Goal: Task Accomplishment & Management: Complete application form

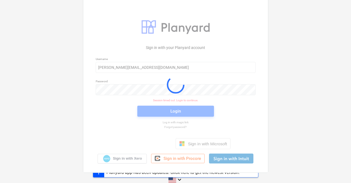
scroll to position [8, 0]
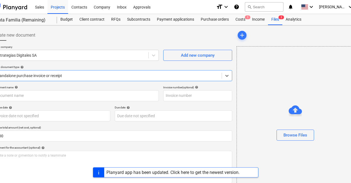
scroll to position [0, 15]
click at [284, 136] on div "Browse Files" at bounding box center [296, 135] width 24 height 7
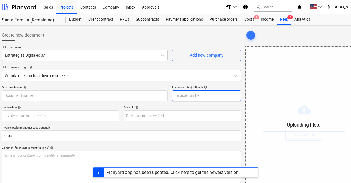
scroll to position [0, 0]
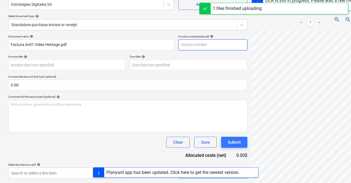
scroll to position [0, 24]
type input "1"
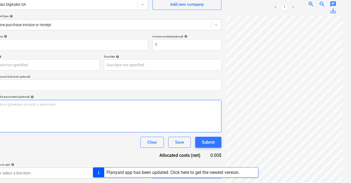
scroll to position [51, 0]
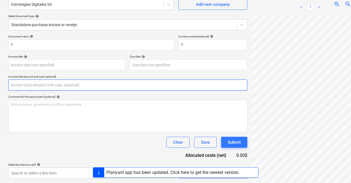
click at [41, 86] on input "text" at bounding box center [127, 85] width 239 height 11
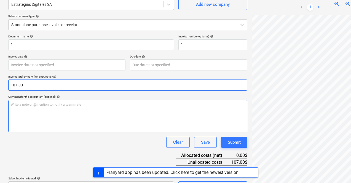
scroll to position [65, 0]
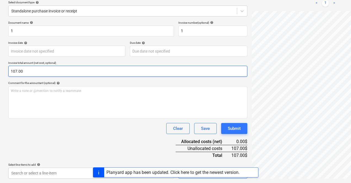
type input "107.00"
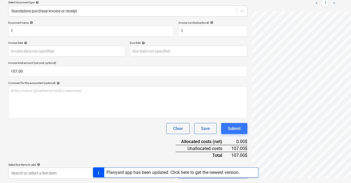
click at [97, 140] on div "Document name help 1 Invoice number (optional) help 1 Invoice date help Press t…" at bounding box center [127, 100] width 239 height 158
click at [59, 175] on div "Planyard app has been updated. Click here to get the newest version." at bounding box center [175, 173] width 351 height 10
click at [49, 171] on div "Planyard app has been updated. Click here to get the newest version." at bounding box center [175, 173] width 351 height 10
click at [77, 171] on div "Planyard app has been updated. Click here to get the newest version." at bounding box center [175, 173] width 351 height 10
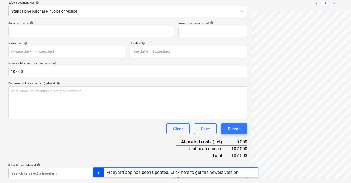
click at [78, 171] on div "Planyard app has been updated. Click here to get the newest version." at bounding box center [175, 173] width 351 height 10
click at [95, 145] on div "Document name help 1 Invoice number (optional) help 1 Invoice date help Press t…" at bounding box center [127, 100] width 239 height 158
click at [134, 174] on div "Planyard app has been updated. Click here to get the newest version." at bounding box center [172, 172] width 133 height 5
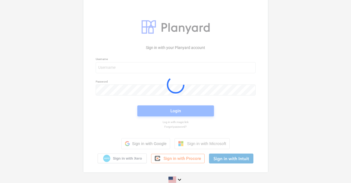
scroll to position [8, 0]
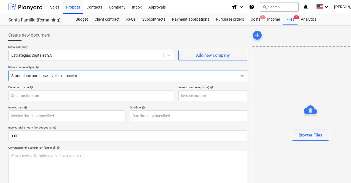
type input "1"
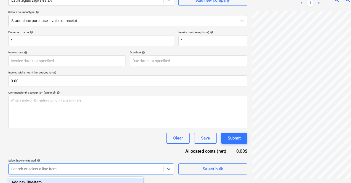
click at [77, 128] on body "Sales Projects Contacts Company Inbox Approvals format_size keyboard_arrow_down…" at bounding box center [175, 36] width 351 height 183
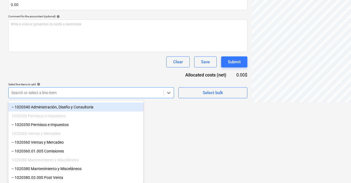
scroll to position [56, 0]
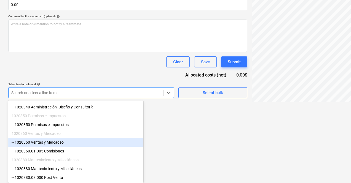
click at [65, 138] on div "-- 1020360 Ventas y Mercadeo" at bounding box center [75, 142] width 135 height 9
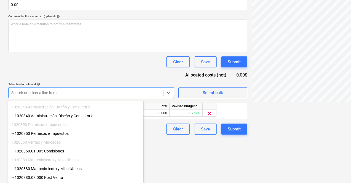
scroll to position [87, 0]
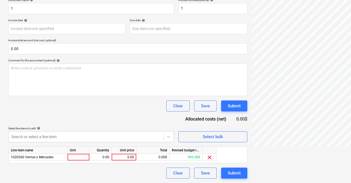
click at [97, 58] on div "Document name help 1 Invoice number (optional) help 1 Invoice date help Press t…" at bounding box center [127, 88] width 239 height 181
click at [130, 157] on div "0.00" at bounding box center [124, 157] width 20 height 7
type input "107.00"
click at [84, 158] on div at bounding box center [79, 157] width 22 height 7
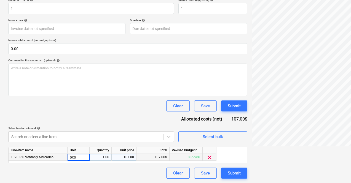
click at [104, 158] on div "1.00" at bounding box center [100, 157] width 17 height 7
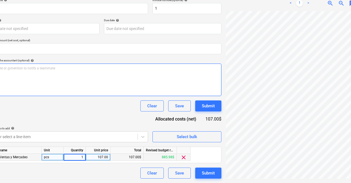
scroll to position [87, 26]
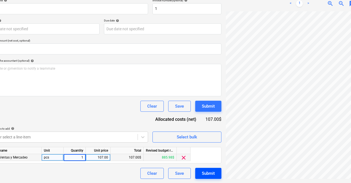
click at [202, 173] on div "Submit" at bounding box center [208, 173] width 13 height 7
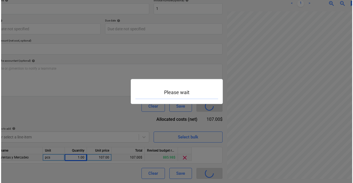
scroll to position [87, 24]
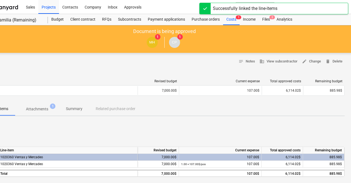
scroll to position [0, 26]
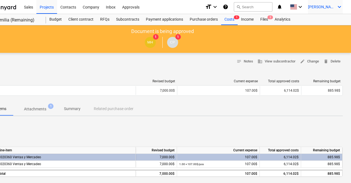
click at [337, 8] on icon "keyboard_arrow_down" at bounding box center [339, 7] width 7 height 7
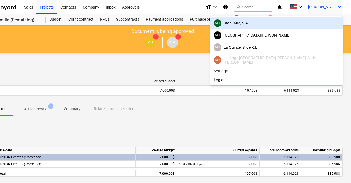
click at [297, 25] on div "MH Star Land, S.A." at bounding box center [277, 23] width 126 height 8
